Goal: Go to known website: Go to known website

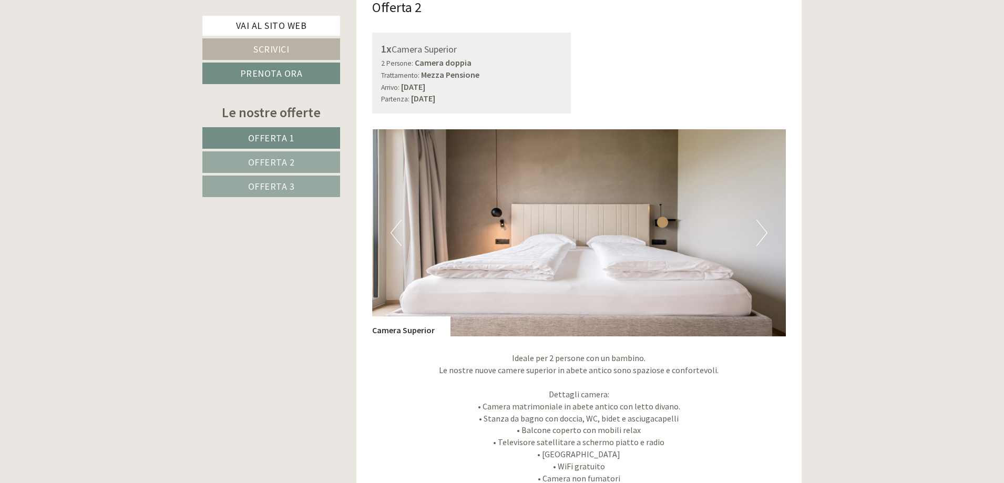
scroll to position [1578, 0]
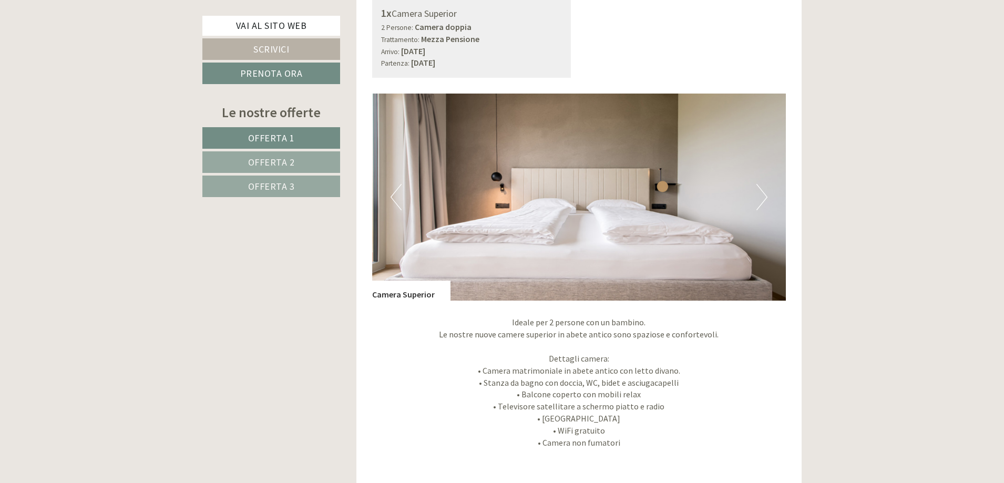
click at [763, 199] on button "Next" at bounding box center [761, 197] width 11 height 26
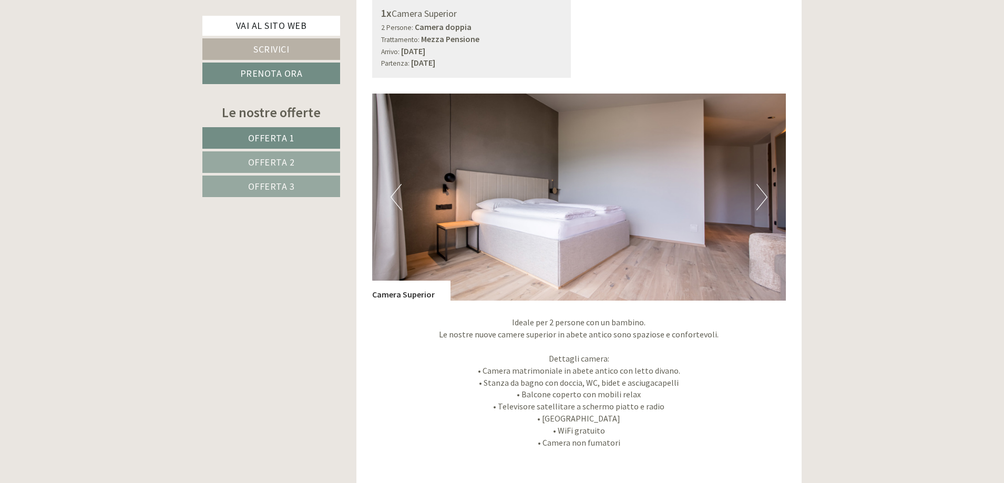
click at [763, 199] on button "Next" at bounding box center [761, 197] width 11 height 26
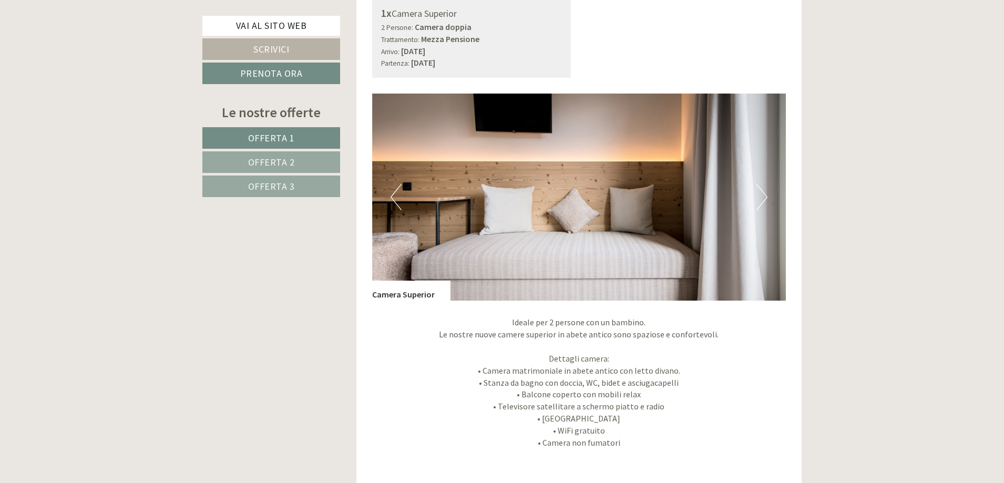
click at [763, 199] on button "Next" at bounding box center [761, 197] width 11 height 26
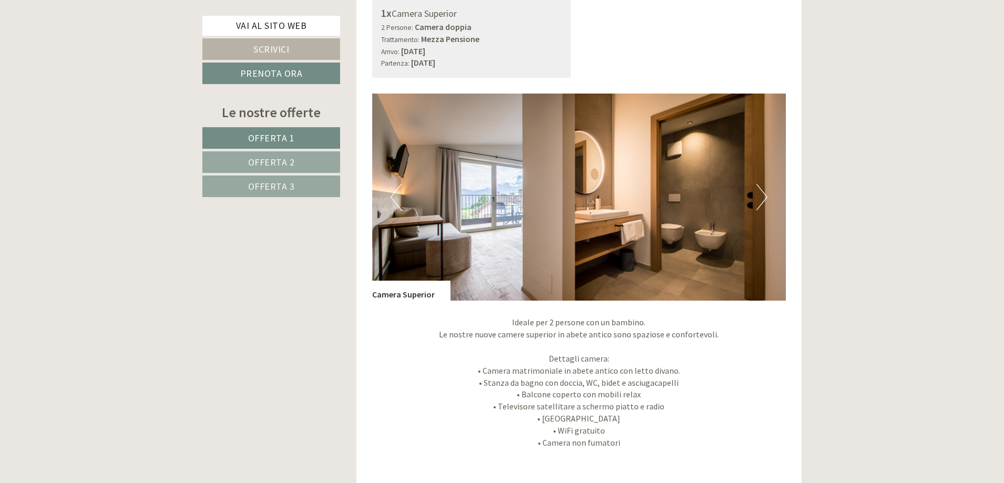
click at [763, 199] on button "Next" at bounding box center [761, 197] width 11 height 26
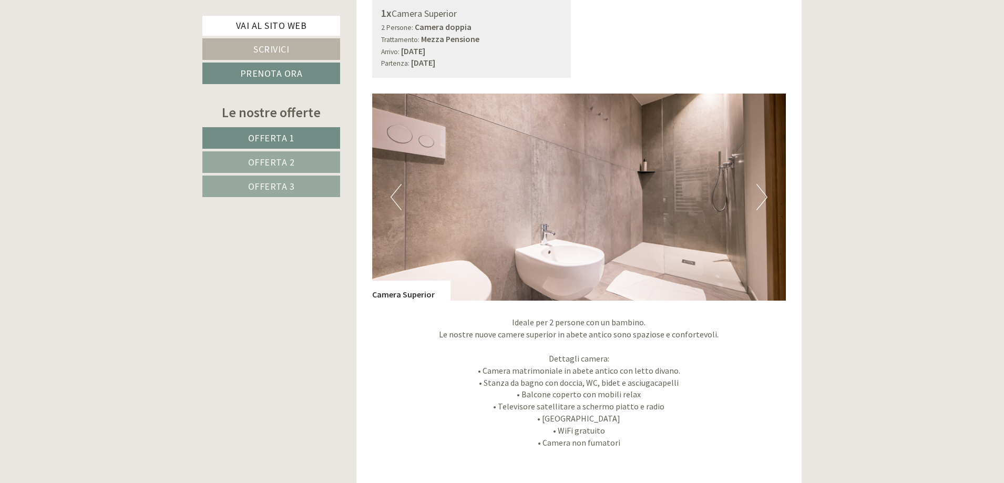
click at [763, 199] on button "Next" at bounding box center [761, 197] width 11 height 26
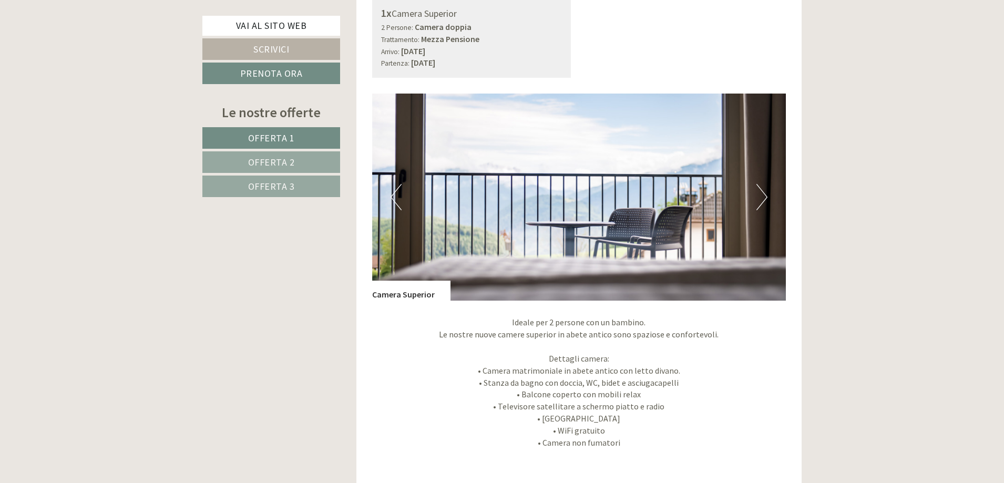
click at [763, 199] on button "Next" at bounding box center [761, 197] width 11 height 26
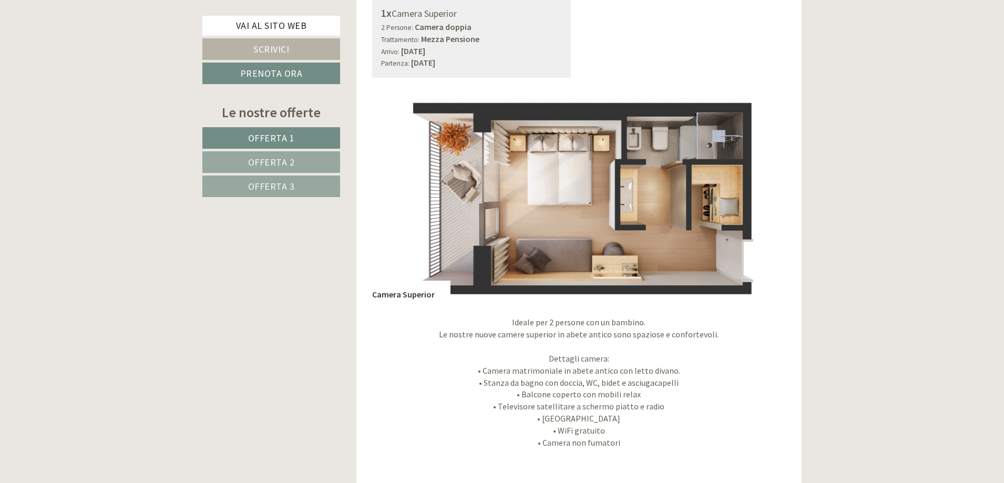
click at [763, 199] on button "Next" at bounding box center [761, 197] width 11 height 26
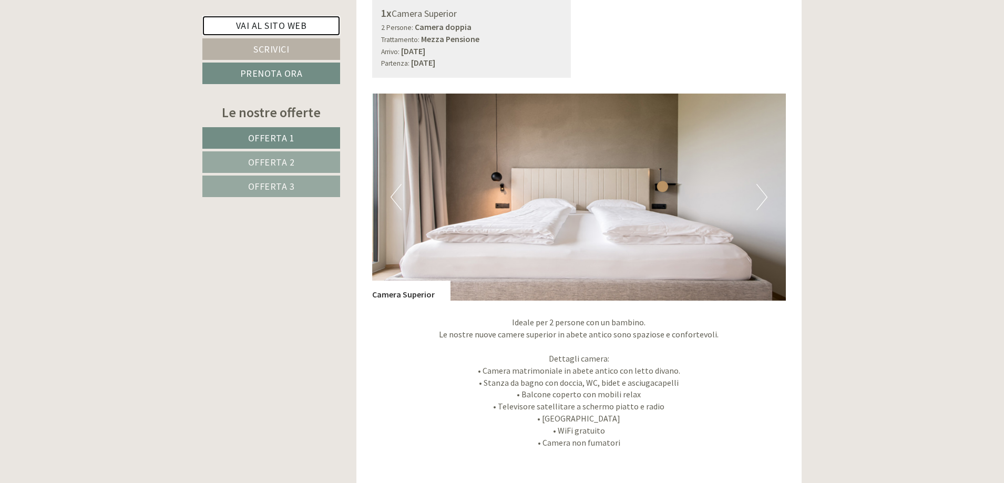
click at [281, 23] on link "Vai al sito web" at bounding box center [271, 26] width 138 height 20
click at [290, 25] on link "Vai al sito web" at bounding box center [271, 26] width 138 height 20
